Goal: Transaction & Acquisition: Purchase product/service

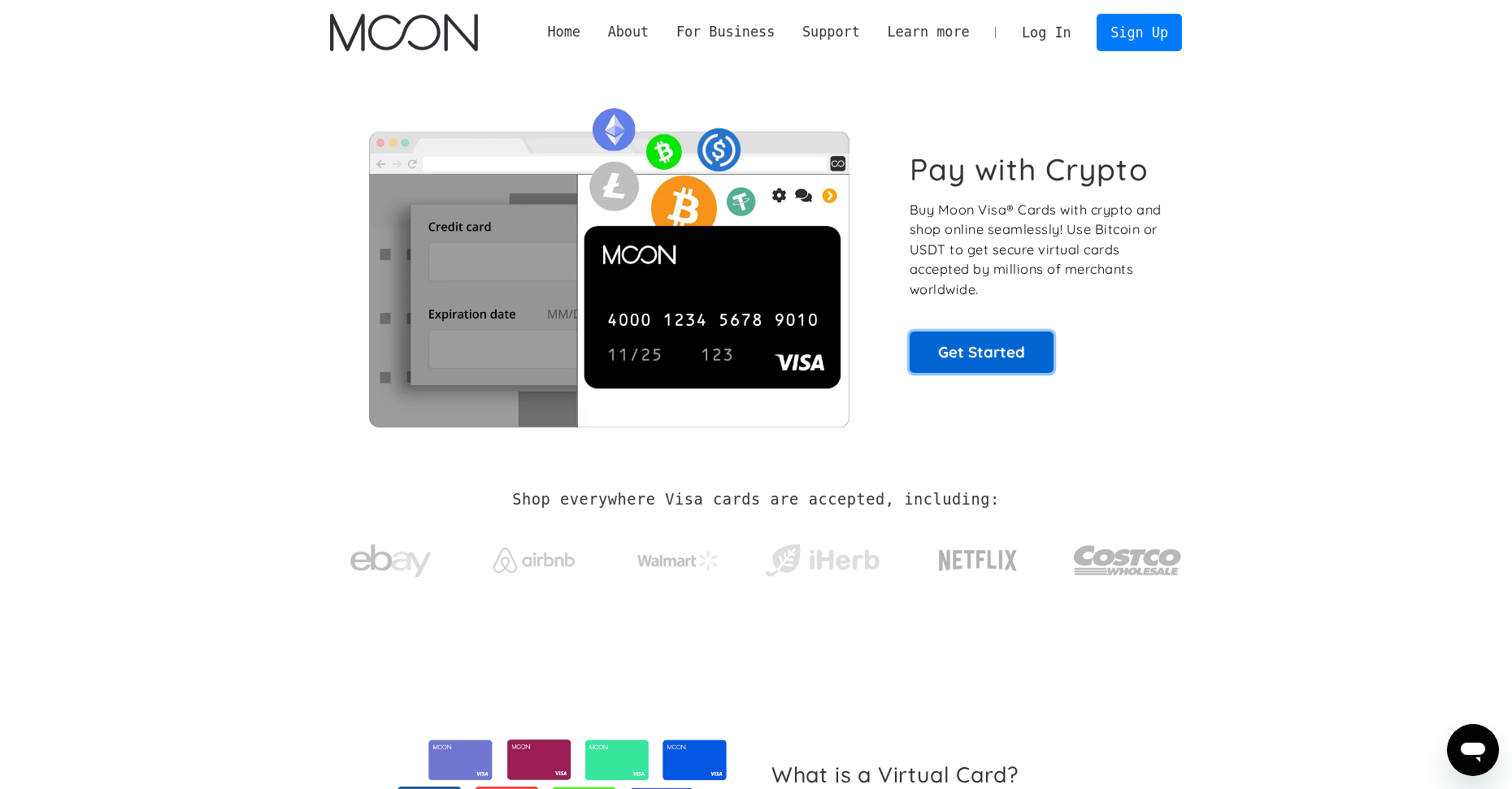
click at [955, 355] on link "Get Started" at bounding box center [981, 352] width 144 height 41
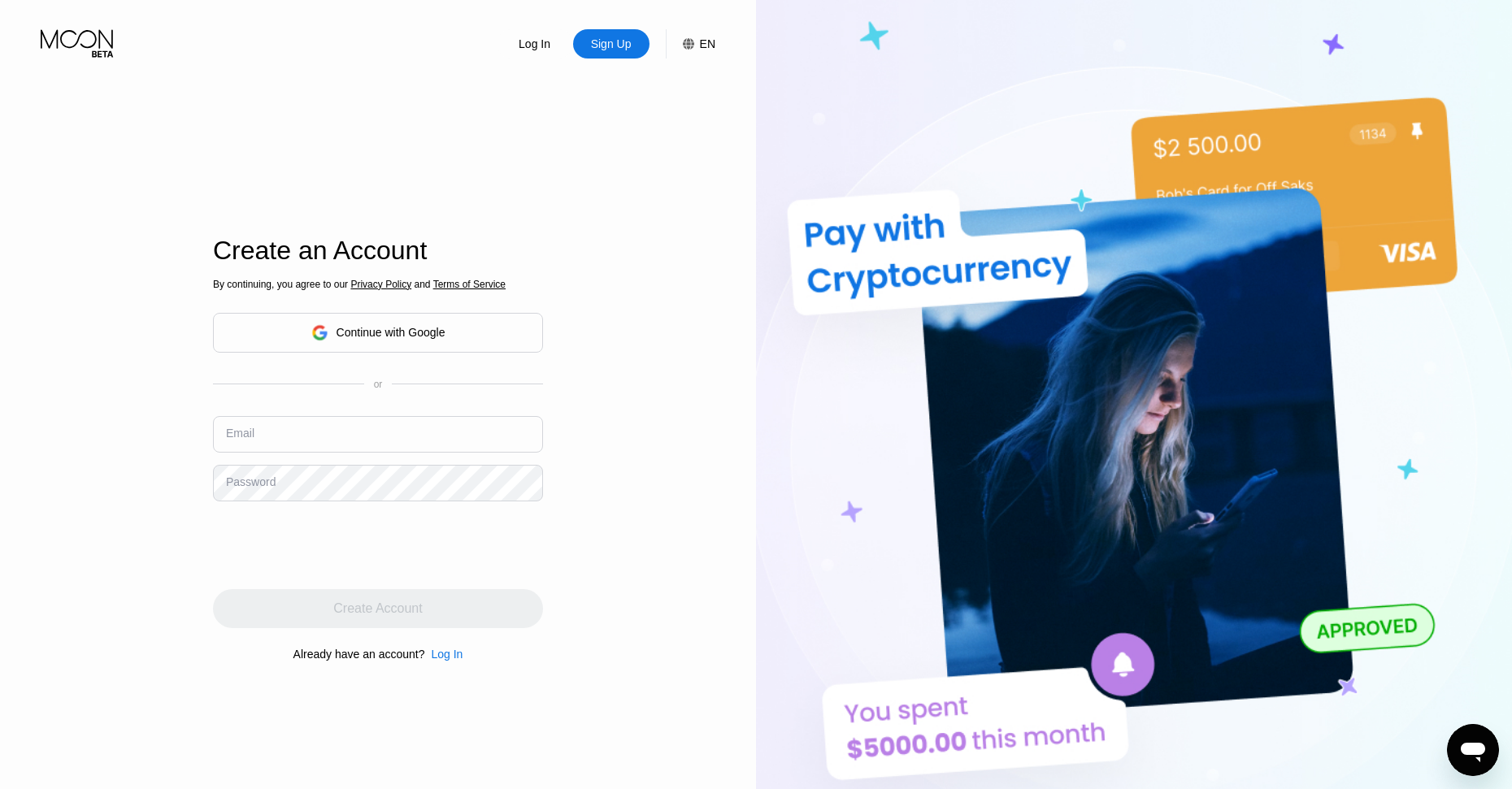
click at [402, 322] on div "Continue with Google" at bounding box center [378, 332] width 134 height 25
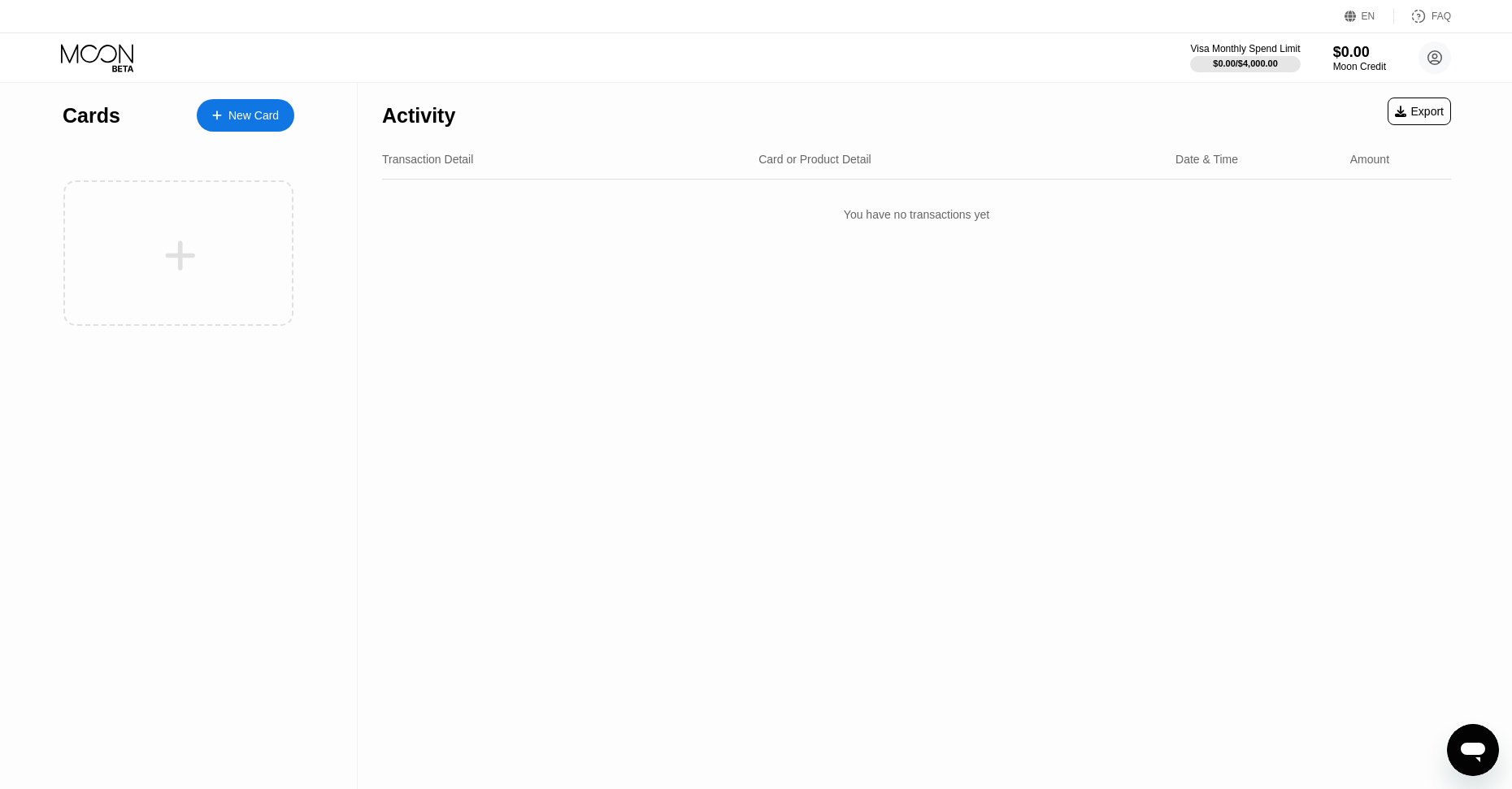
click at [229, 116] on div "New Card" at bounding box center [254, 116] width 50 height 14
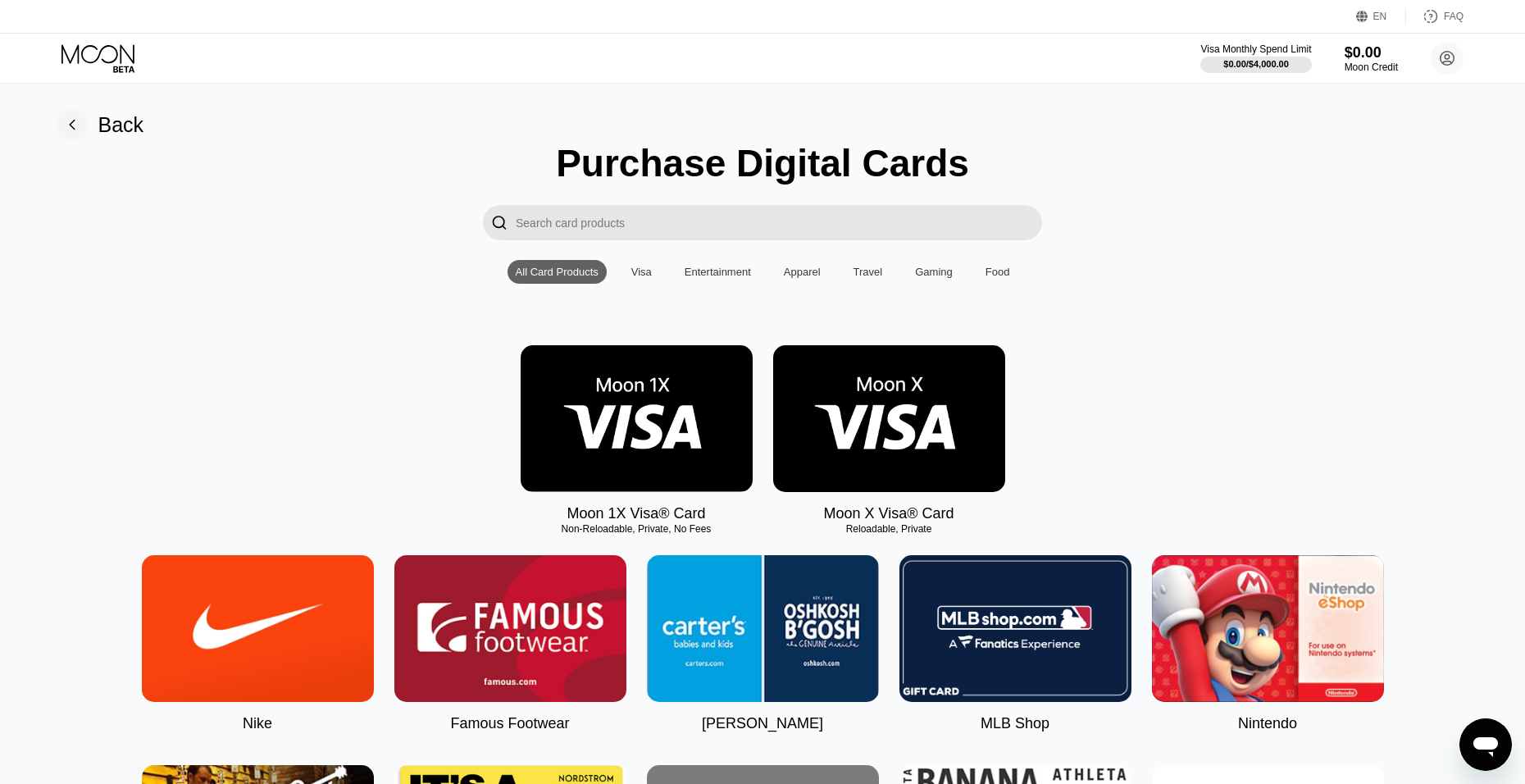
click at [609, 430] on img at bounding box center [636, 418] width 232 height 147
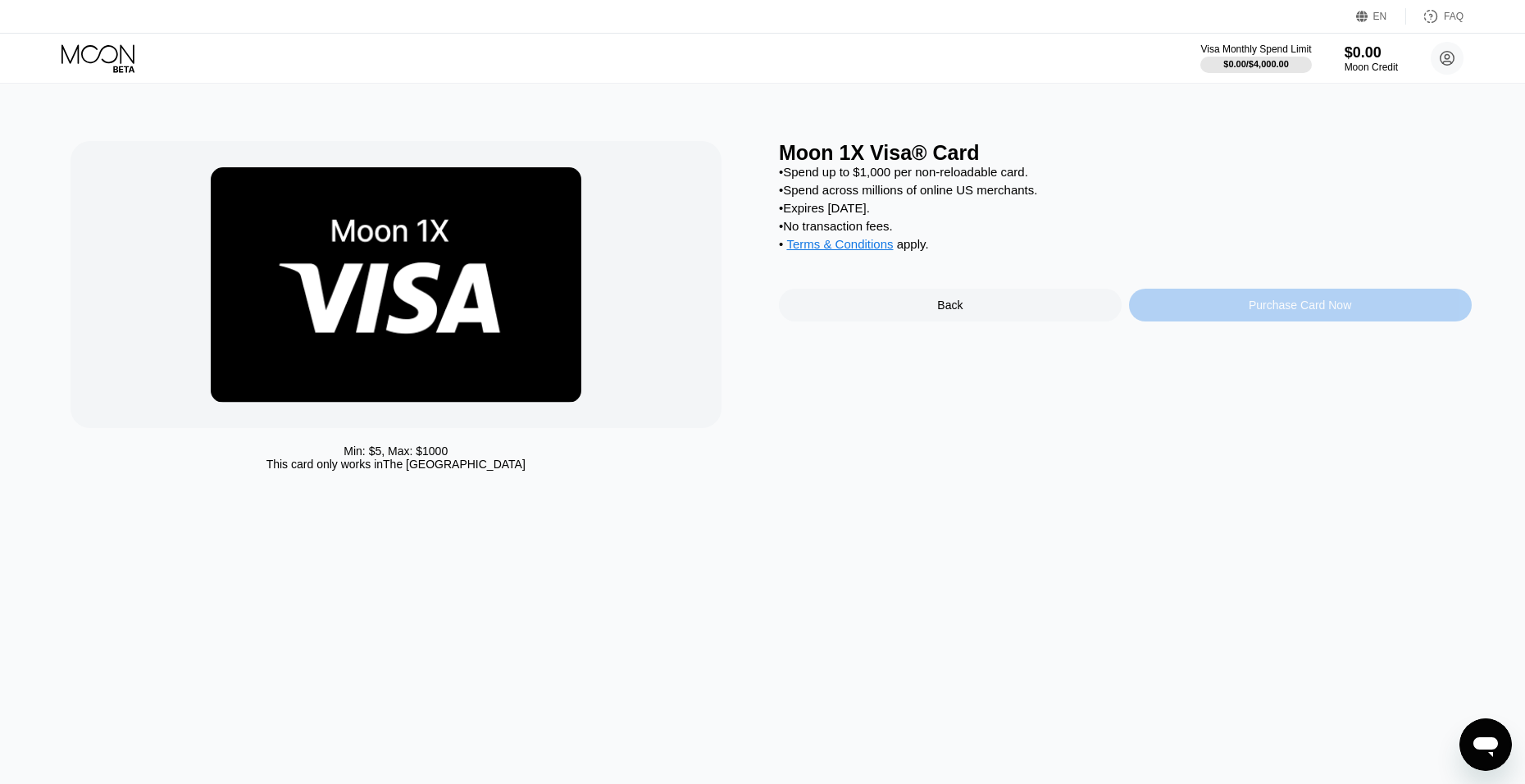
click at [1201, 317] on div "Purchase Card Now" at bounding box center [1300, 305] width 342 height 33
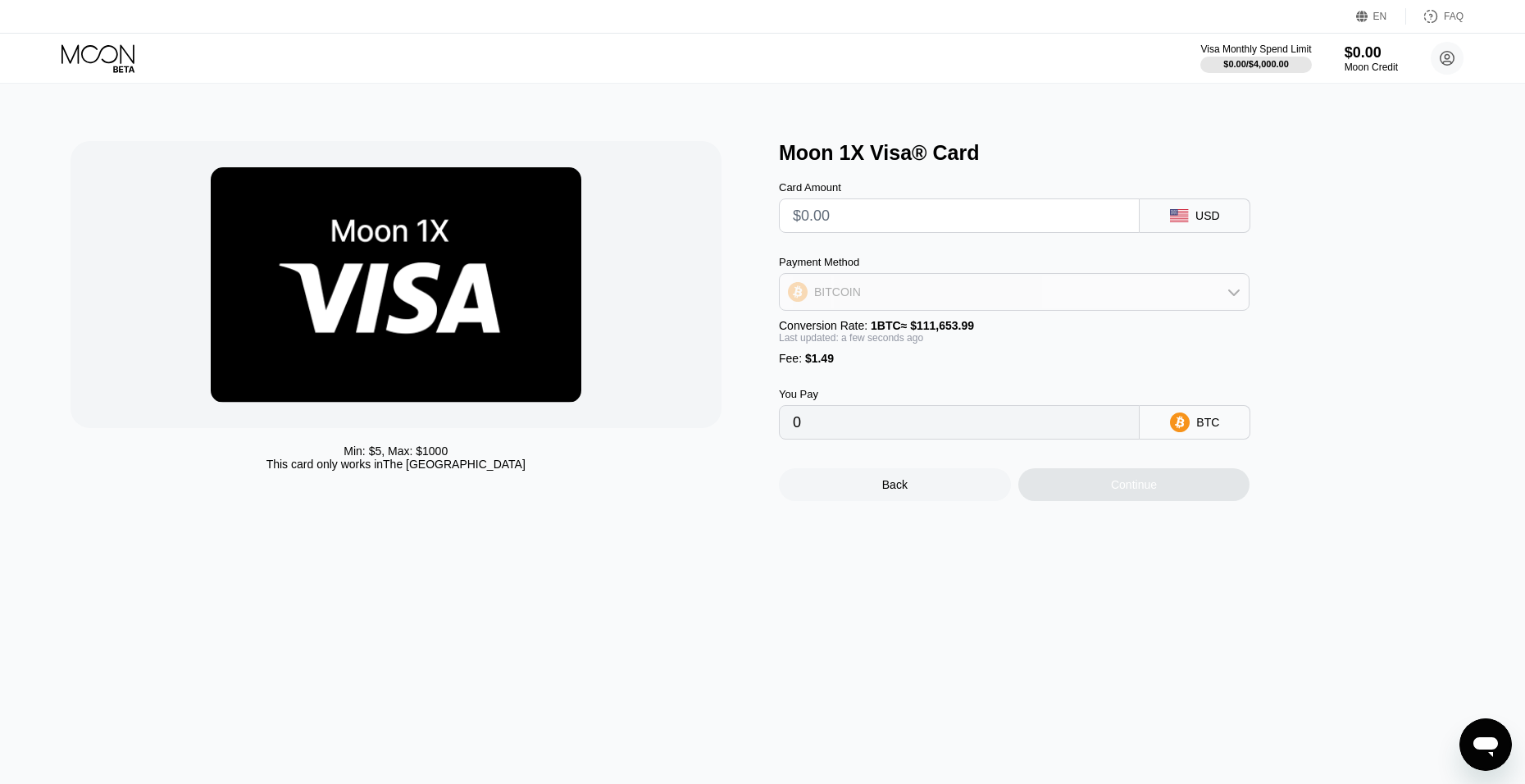
click at [938, 305] on div "BITCOIN" at bounding box center [1014, 291] width 469 height 33
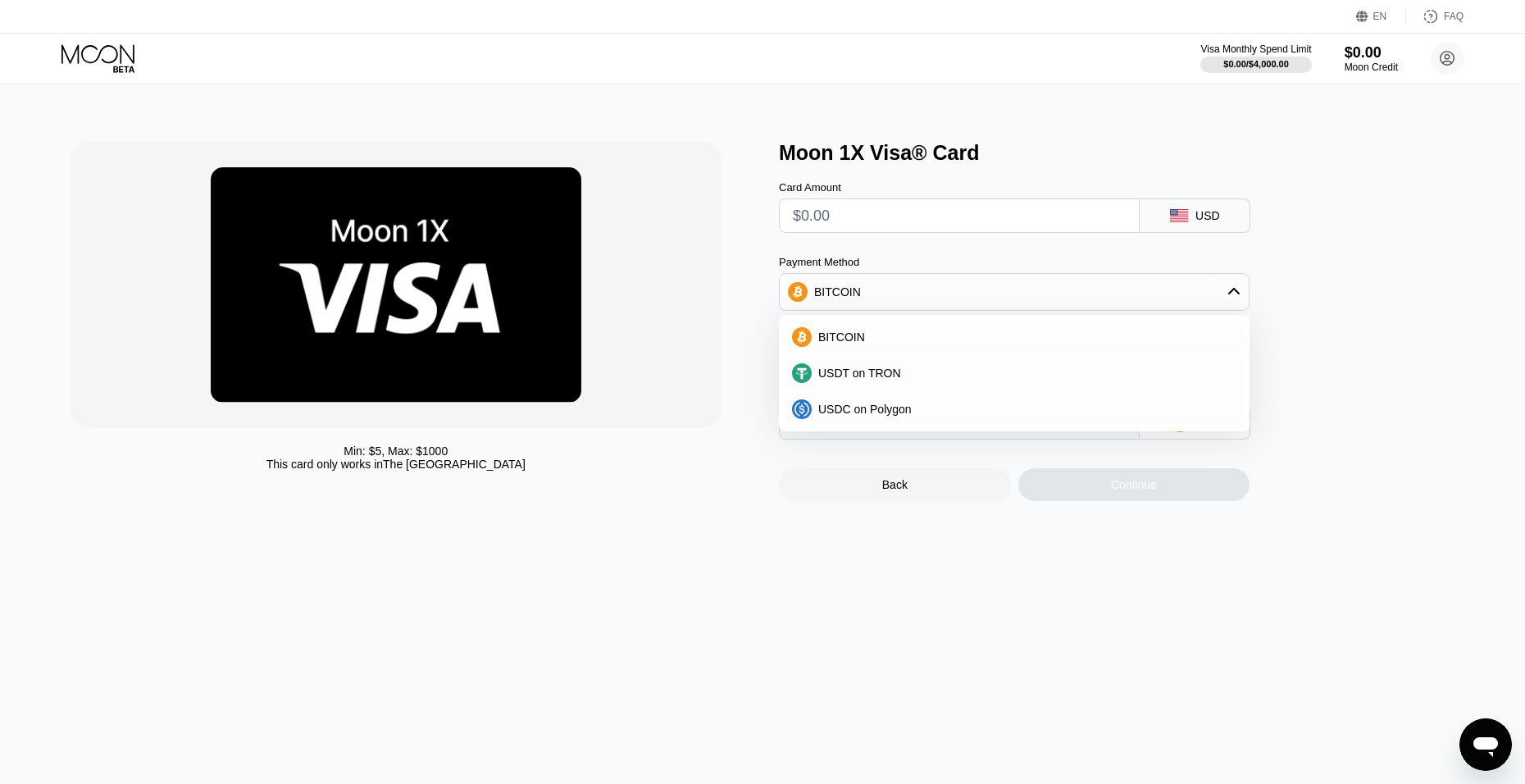
click at [701, 263] on div at bounding box center [397, 284] width 652 height 287
click at [974, 287] on div "BITCOIN" at bounding box center [1014, 291] width 469 height 33
drag, startPoint x: 921, startPoint y: 222, endPoint x: 714, endPoint y: 204, distance: 207.8
click at [714, 204] on div "Min: $ 5 , Max: $ 1000 This card only works in The United States Moon 1X Visa® …" at bounding box center [763, 321] width 1385 height 360
type input "$10"
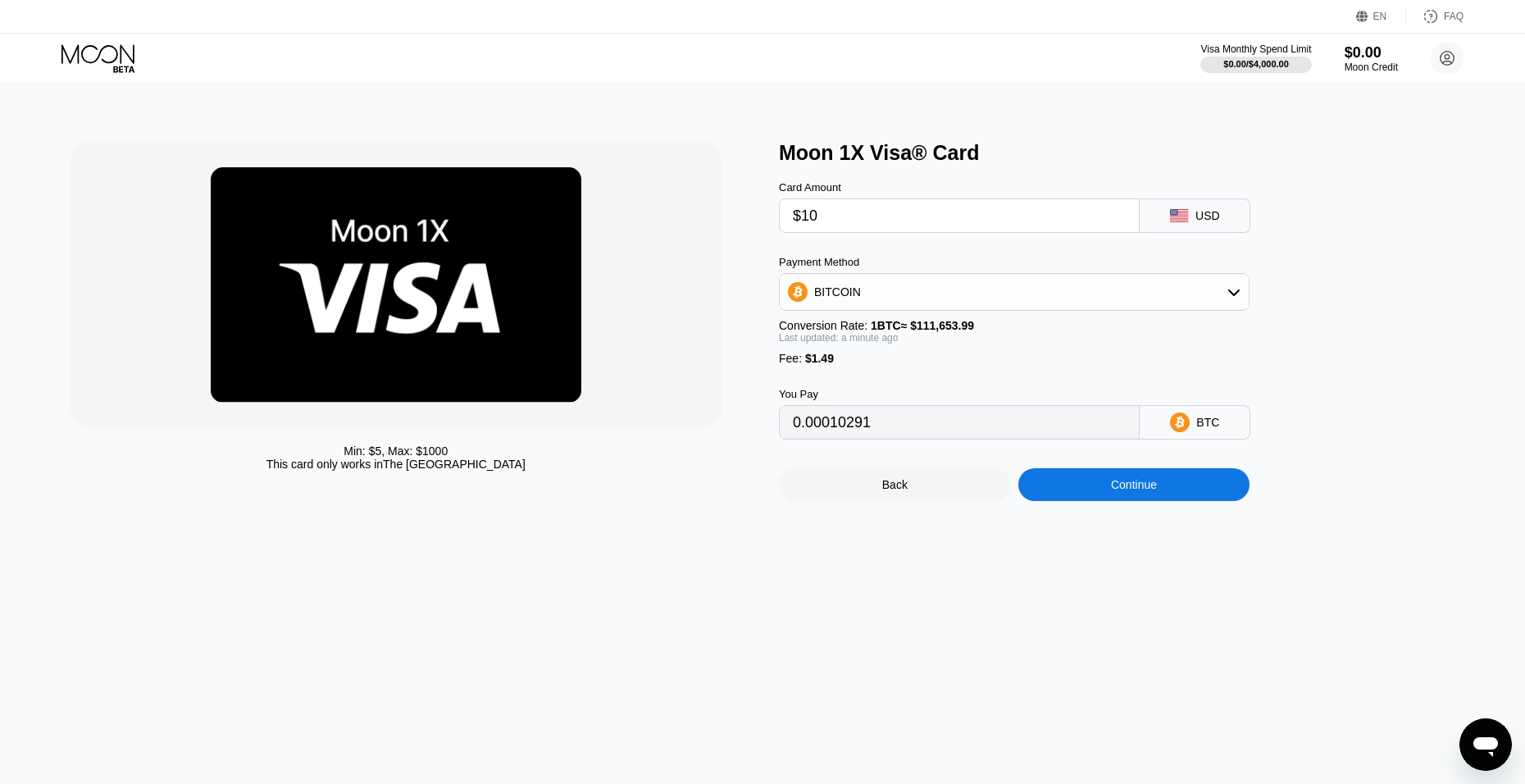
type input "0.00010291"
type input "$10"
click at [997, 364] on div "Fee : $1.49" at bounding box center [1014, 358] width 471 height 13
click at [932, 298] on div "BITCOIN" at bounding box center [1014, 291] width 469 height 33
click at [911, 379] on div "USDT on TRON" at bounding box center [1023, 373] width 425 height 13
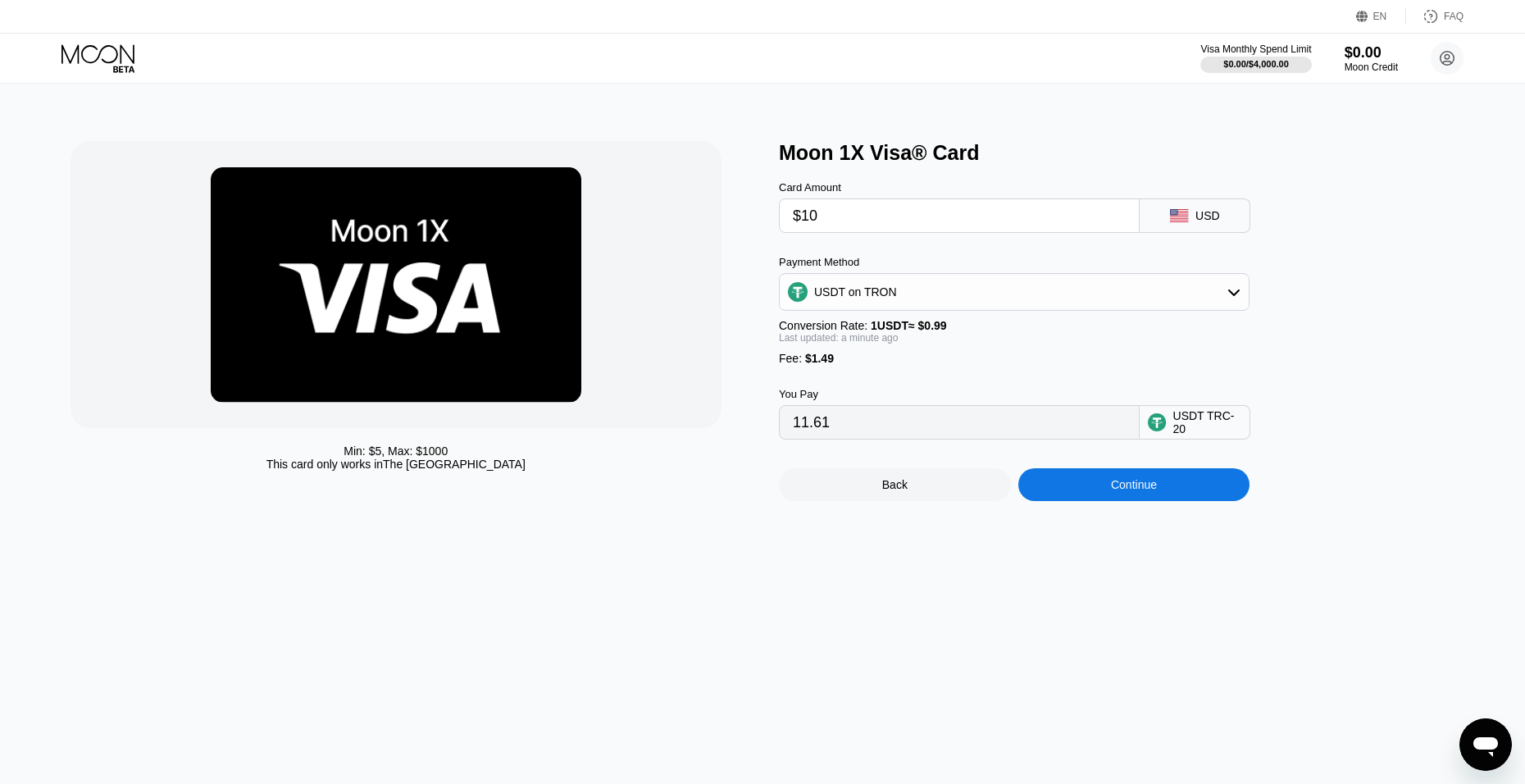
click at [937, 292] on div "USDT on TRON" at bounding box center [1014, 291] width 469 height 33
click at [926, 413] on div "USDC on Polygon" at bounding box center [1023, 409] width 425 height 13
click at [949, 301] on div "USDC on Polygon" at bounding box center [1014, 291] width 469 height 33
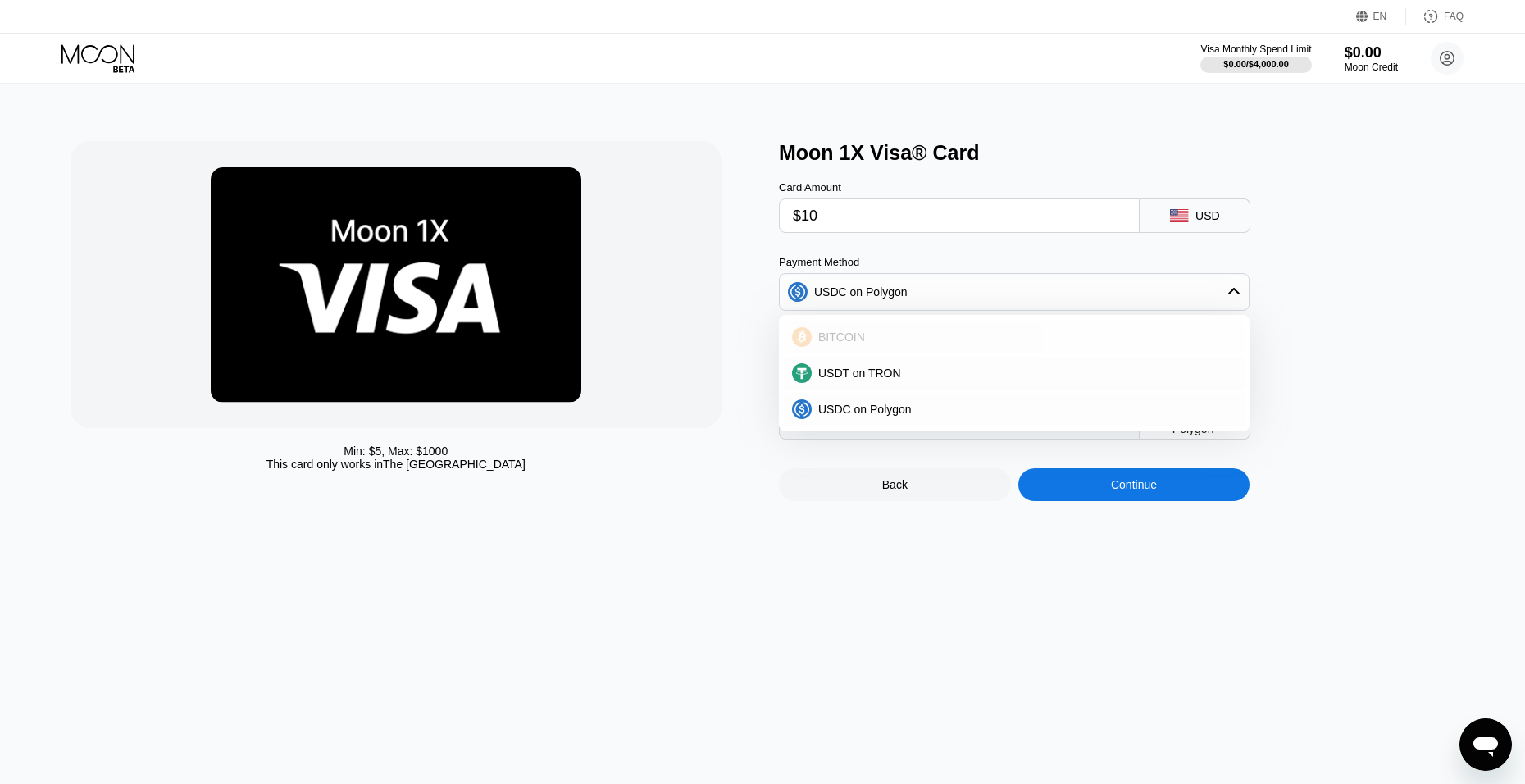
click at [921, 337] on div "BITCOIN" at bounding box center [1023, 337] width 425 height 13
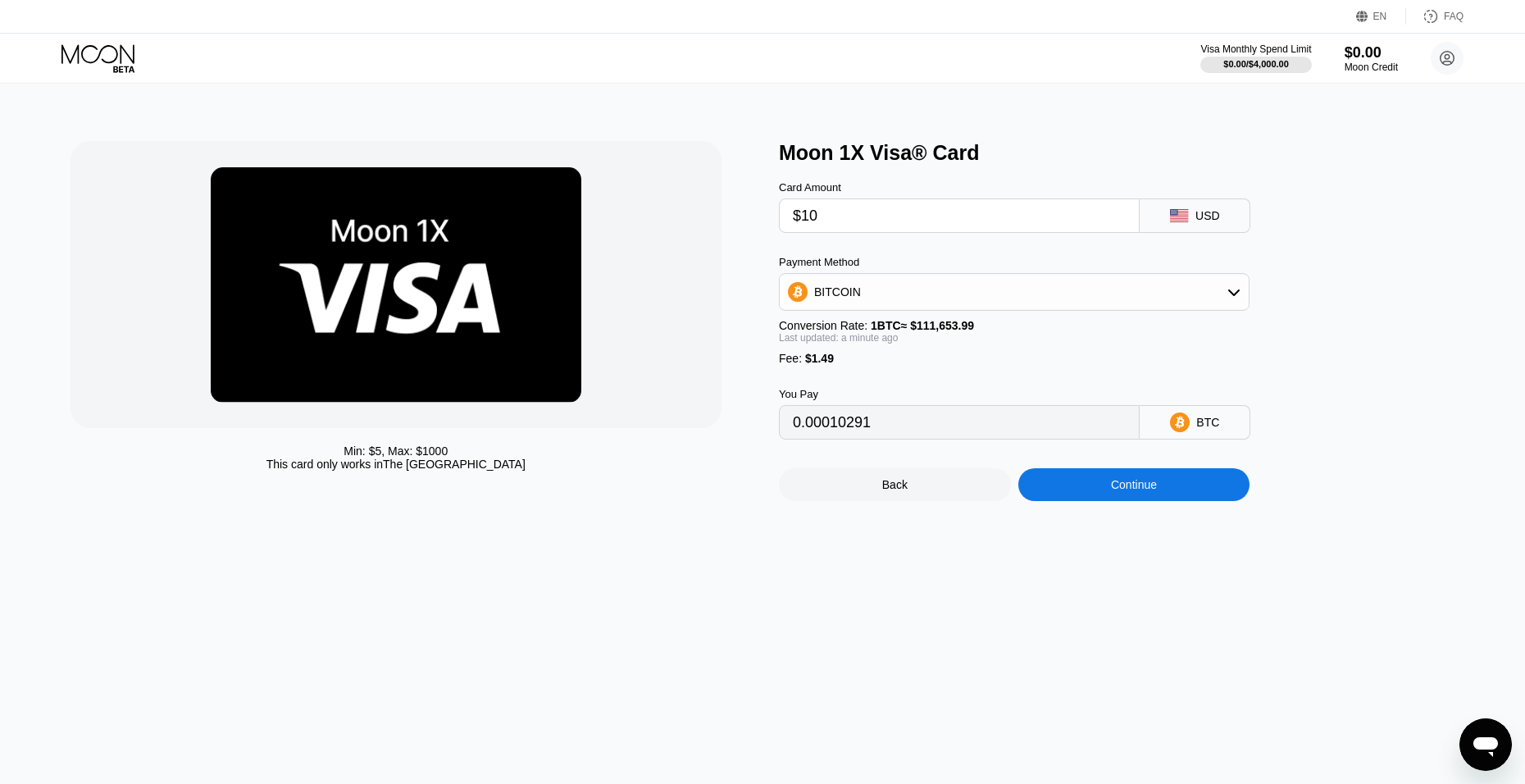
click at [905, 308] on div "BITCOIN" at bounding box center [1014, 291] width 469 height 33
click at [889, 375] on span "USDT on TRON" at bounding box center [859, 373] width 83 height 13
click at [911, 295] on div "USDT on TRON" at bounding box center [1014, 291] width 469 height 33
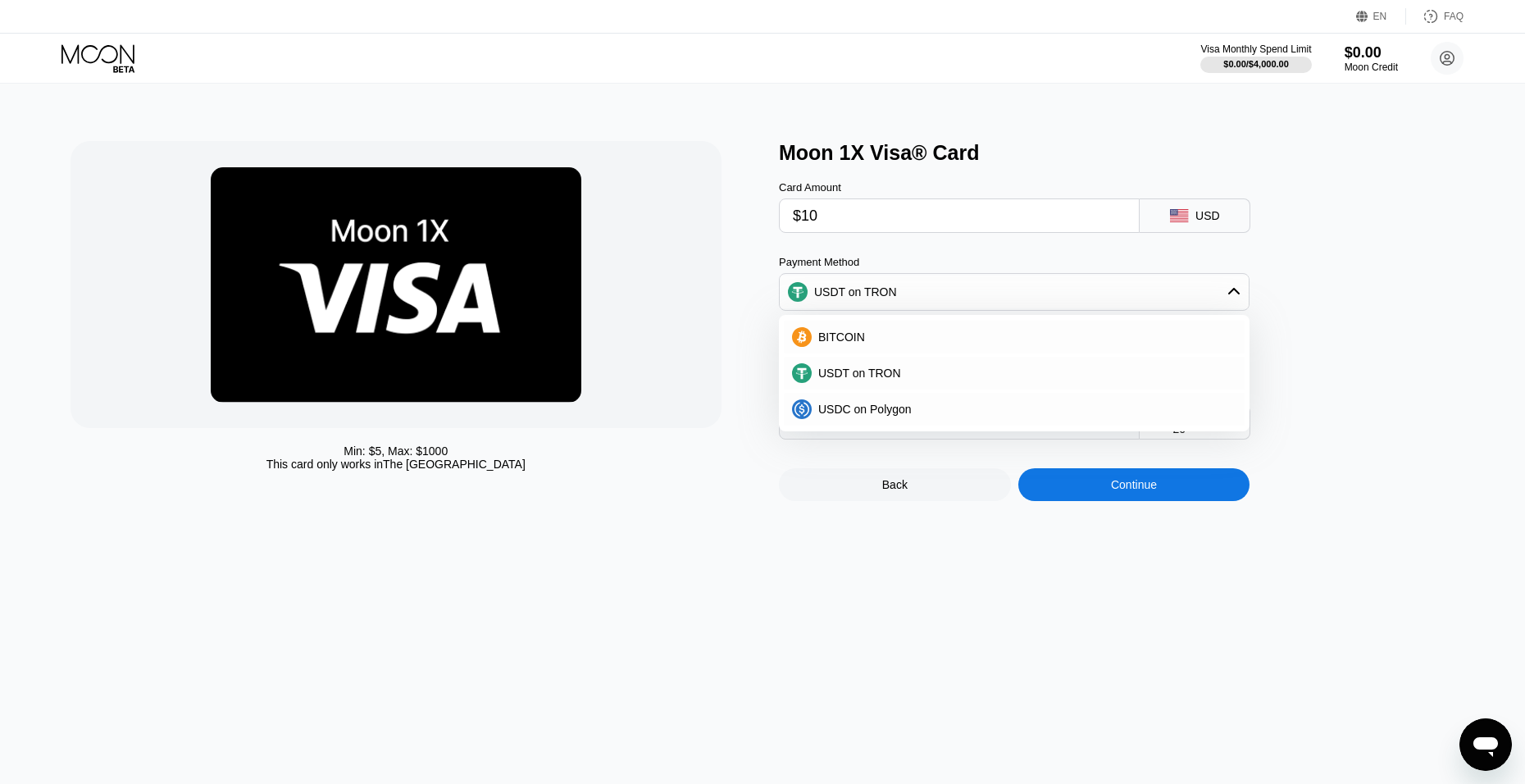
click at [911, 325] on div "BITCOIN" at bounding box center [1014, 337] width 471 height 36
click at [916, 342] on div "BITCOIN" at bounding box center [1023, 337] width 425 height 13
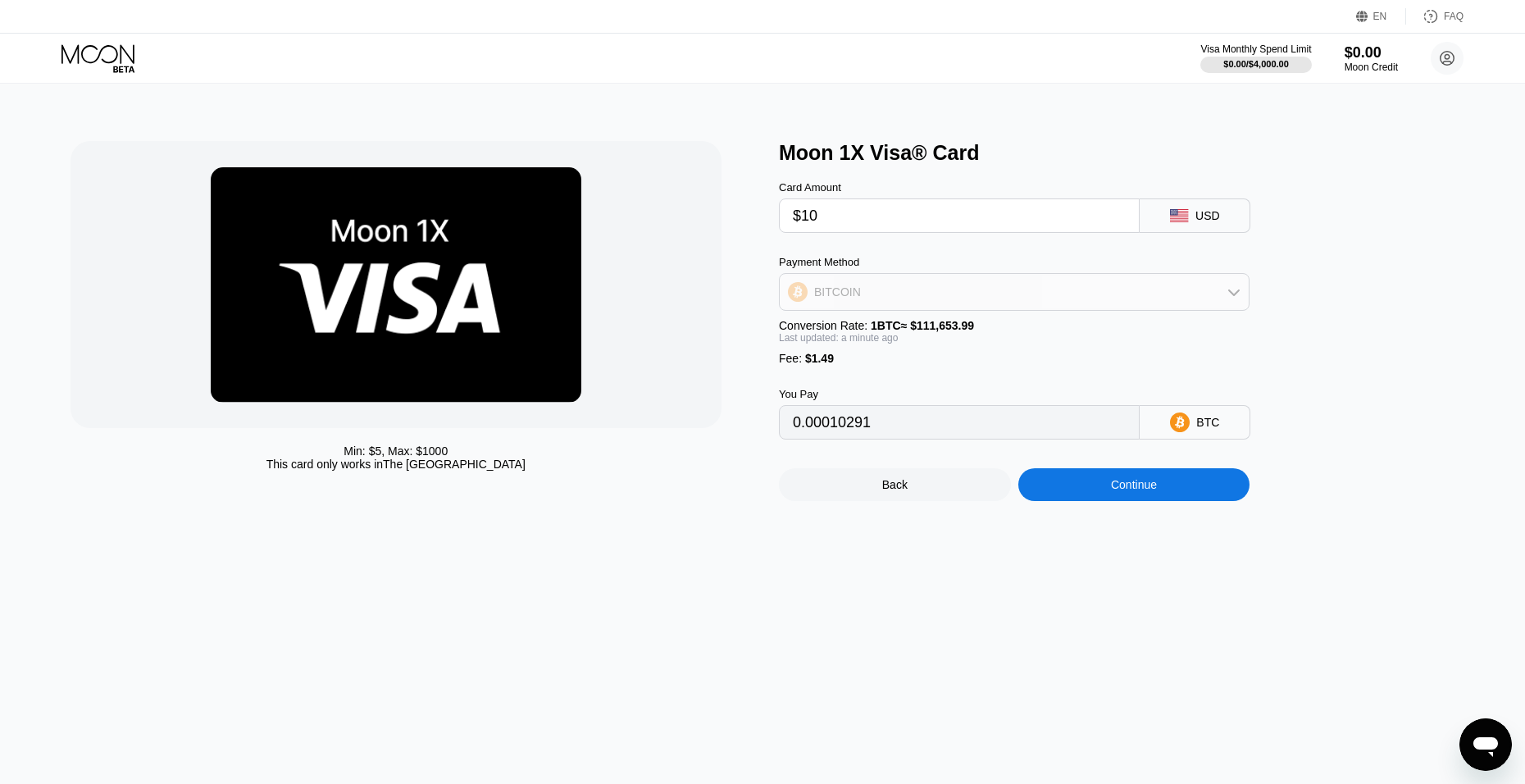
click at [912, 297] on div "BITCOIN" at bounding box center [1014, 291] width 469 height 33
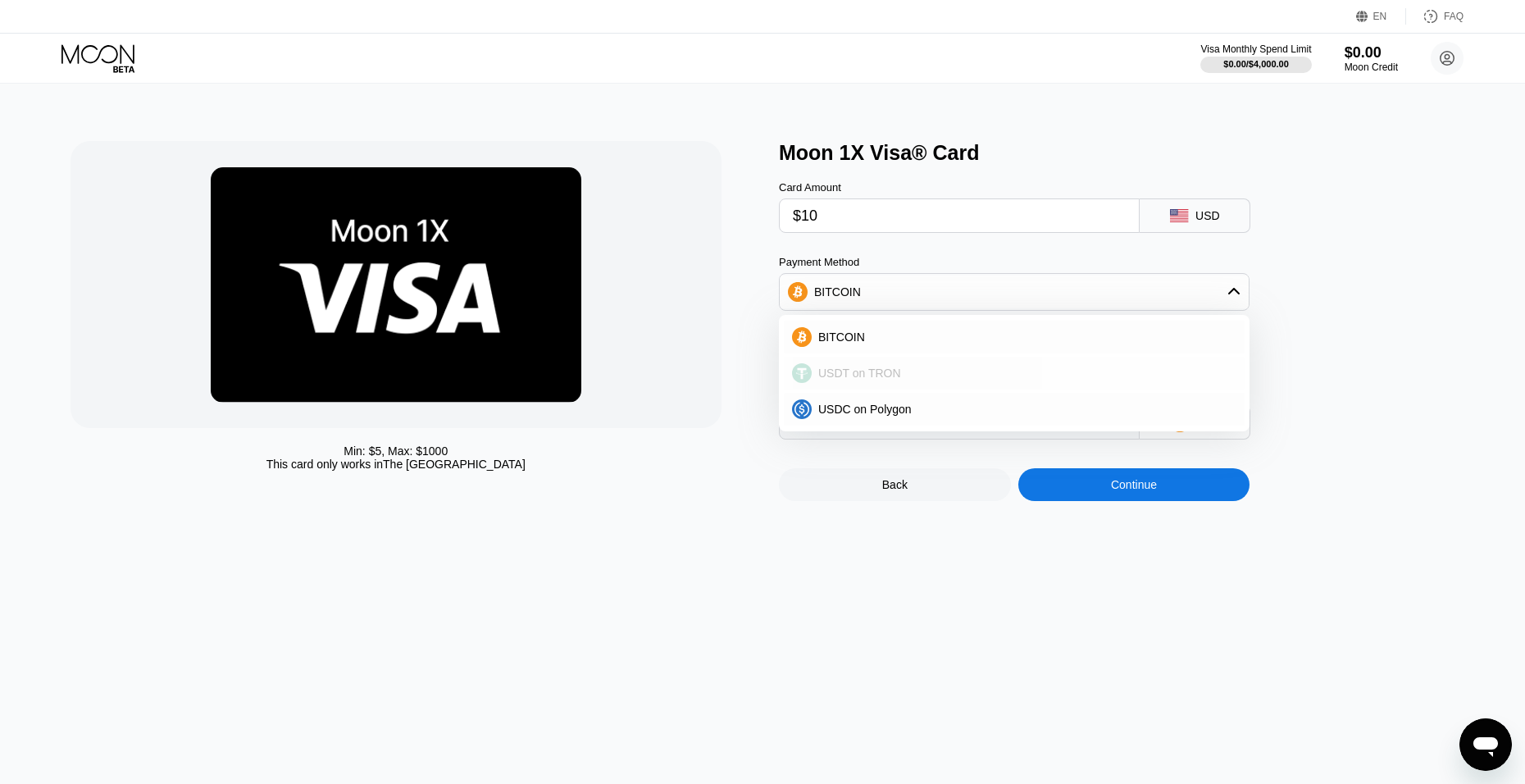
click at [912, 378] on div "USDT on TRON" at bounding box center [1023, 373] width 425 height 13
type input "11.61"
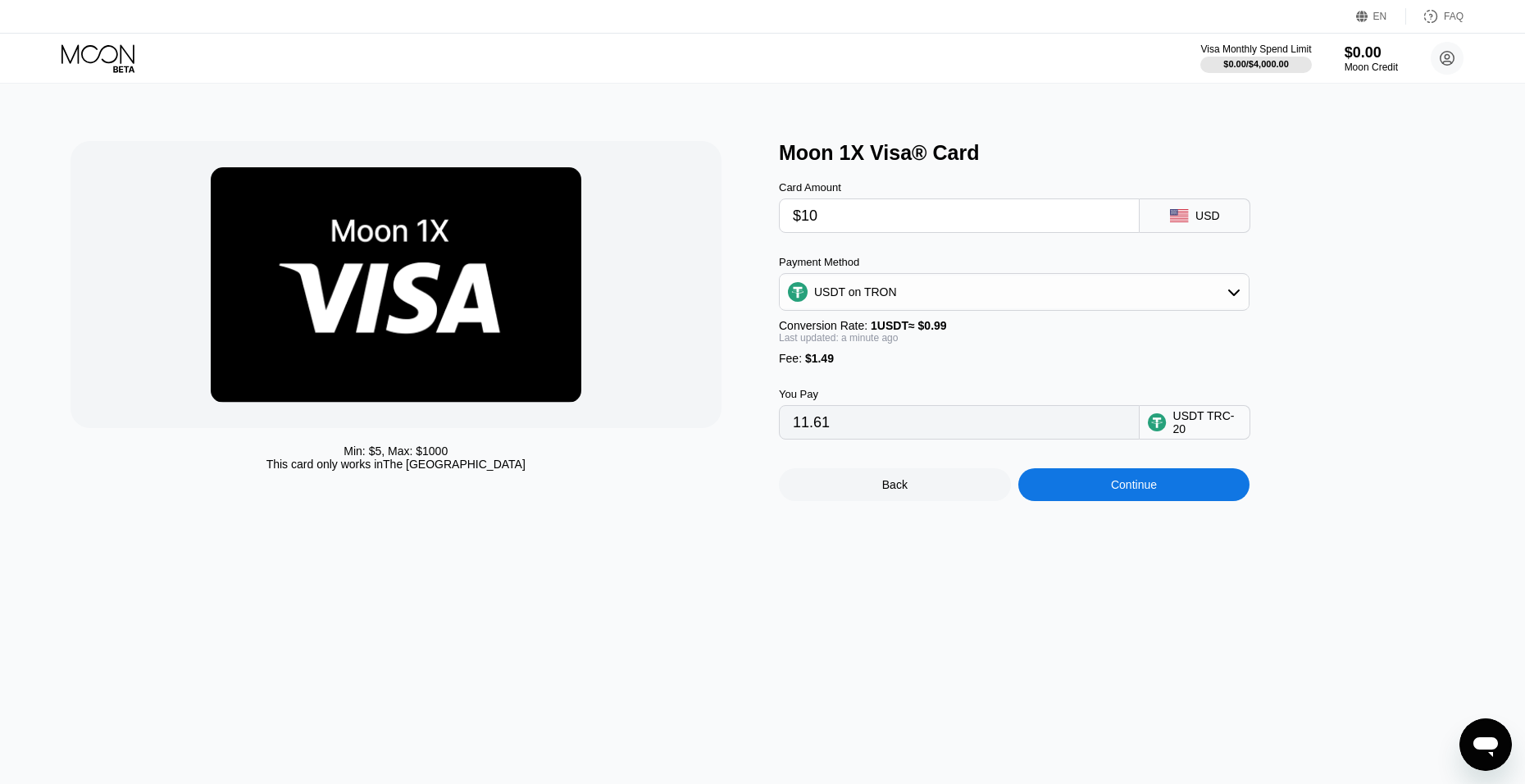
click at [1053, 291] on div "USDT on TRON" at bounding box center [1014, 291] width 469 height 33
click at [949, 415] on div "USDC on Polygon" at bounding box center [1023, 409] width 425 height 13
